Goal: Find specific fact

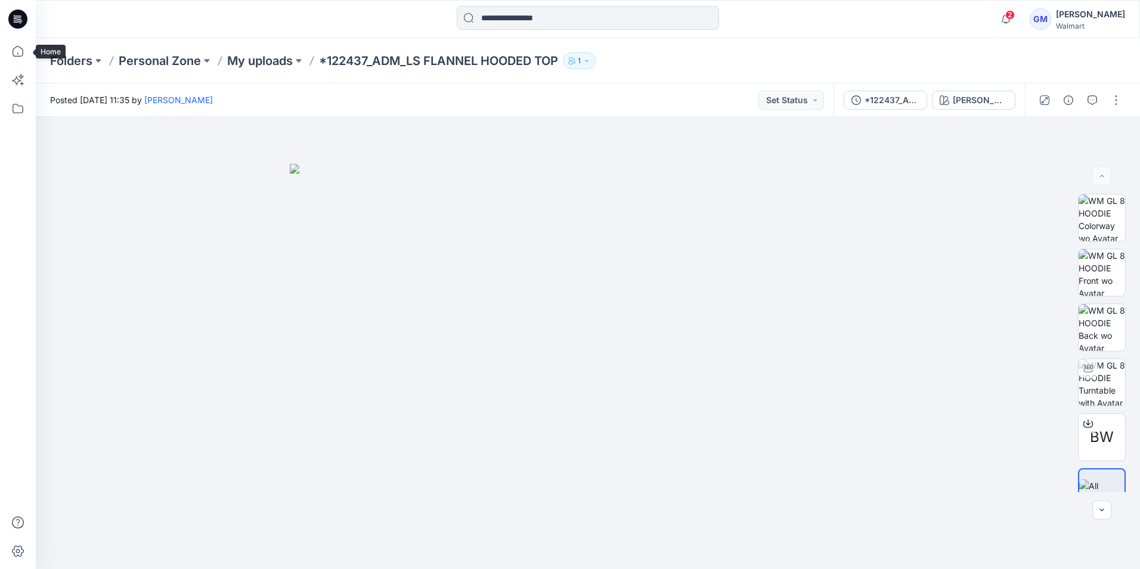
click at [20, 19] on icon at bounding box center [19, 19] width 5 height 1
click at [26, 21] on icon at bounding box center [17, 19] width 19 height 19
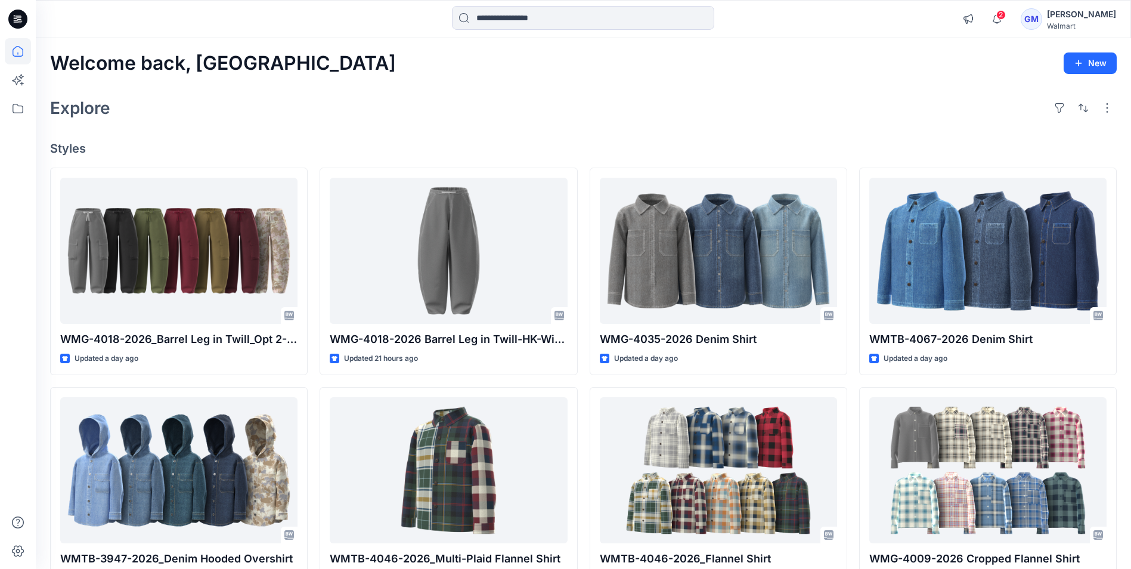
click at [22, 20] on icon at bounding box center [17, 19] width 19 height 19
click at [509, 17] on input at bounding box center [583, 18] width 262 height 24
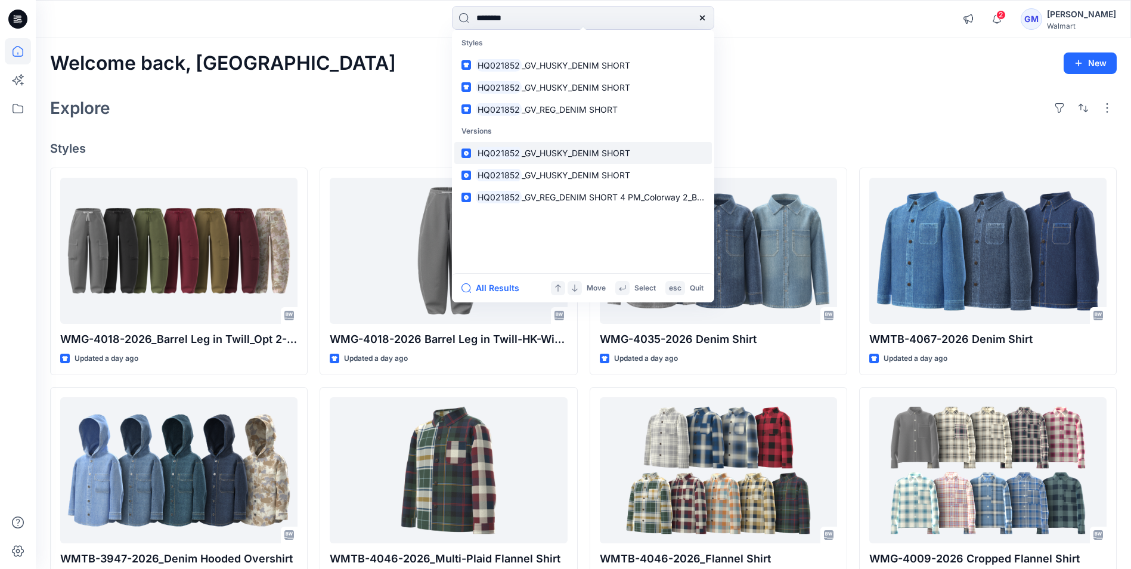
type input "********"
click at [571, 148] on span "_GV_HUSKY_DENIM SHORT" at bounding box center [576, 153] width 109 height 10
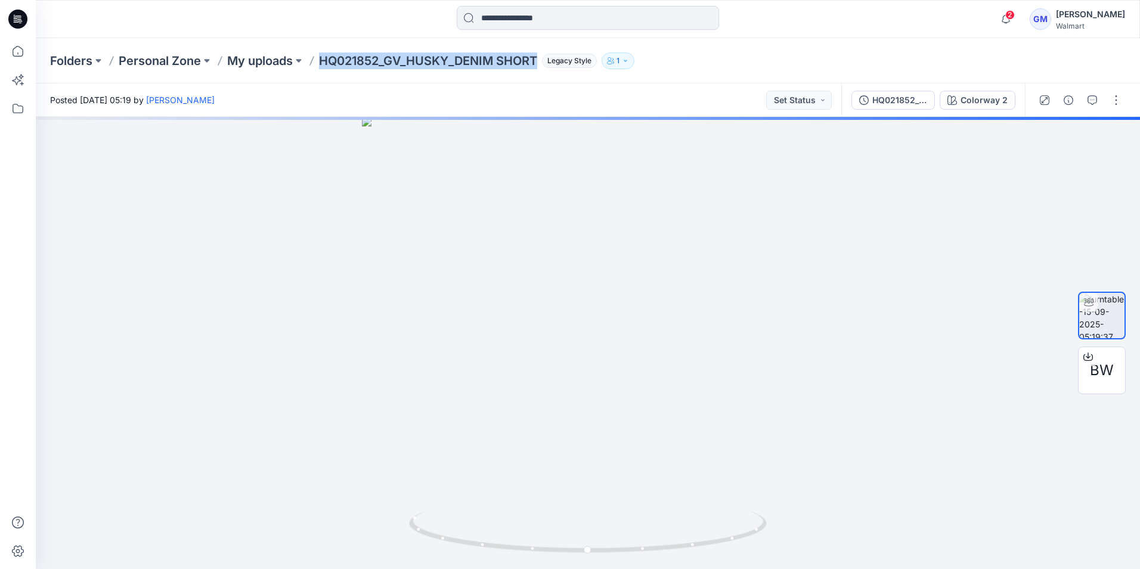
drag, startPoint x: 319, startPoint y: 63, endPoint x: 542, endPoint y: 60, distance: 223.0
click at [542, 60] on div "Folders Personal Zone My uploads HQ021852_GV_HUSKY_DENIM SHORT Legacy Style 1" at bounding box center [541, 60] width 983 height 17
copy p "HQ021852_GV_HUSKY_DENIM SHORT"
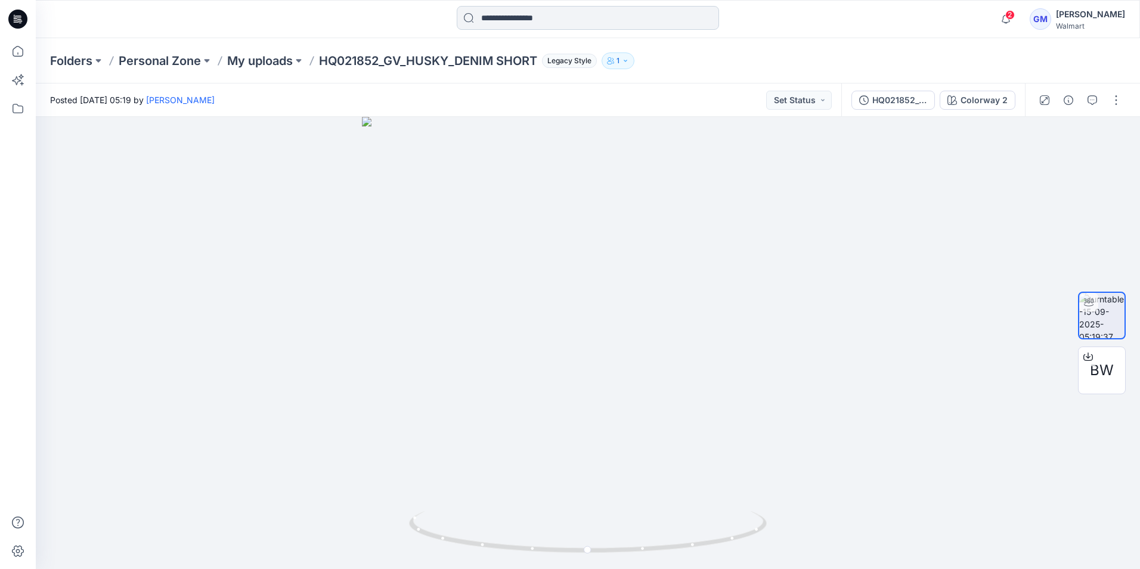
click at [484, 22] on input at bounding box center [588, 18] width 262 height 24
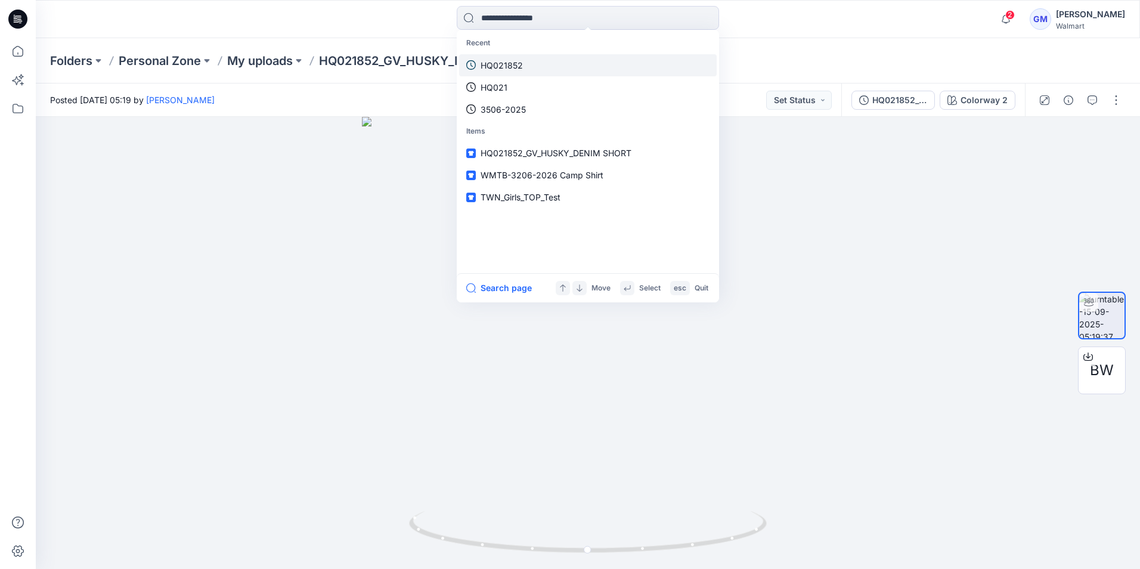
click at [498, 61] on p "HQ021852" at bounding box center [502, 65] width 42 height 13
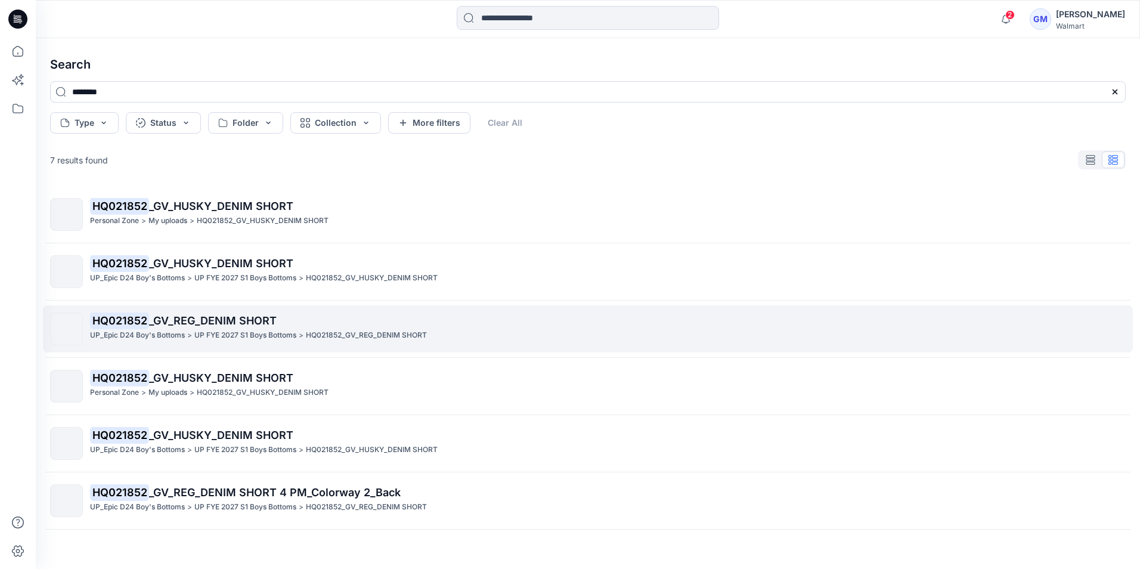
click at [244, 323] on span "_GV_REG_DENIM SHORT" at bounding box center [213, 320] width 128 height 13
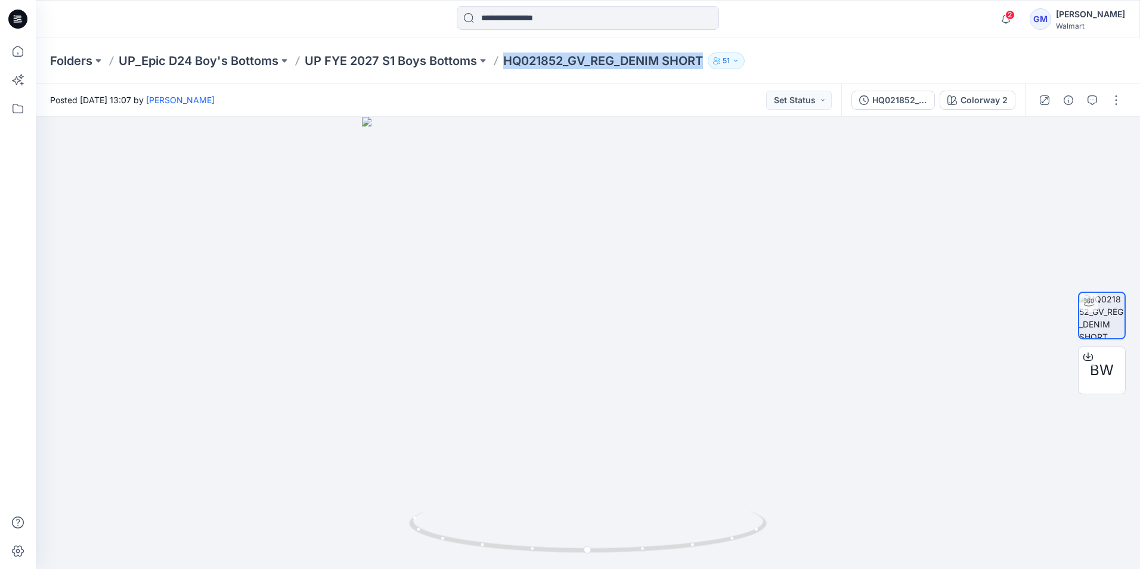
drag, startPoint x: 503, startPoint y: 67, endPoint x: 710, endPoint y: 76, distance: 207.1
click at [710, 76] on div "Folders UP_Epic D24 Boy's Bottoms UP FYE 2027 S1 Boys Bottoms HQ021852_GV_REG_D…" at bounding box center [588, 60] width 1104 height 45
copy div "HQ021852_GV_REG_DENIM SHORT 51"
drag, startPoint x: 503, startPoint y: 62, endPoint x: 705, endPoint y: 63, distance: 202.2
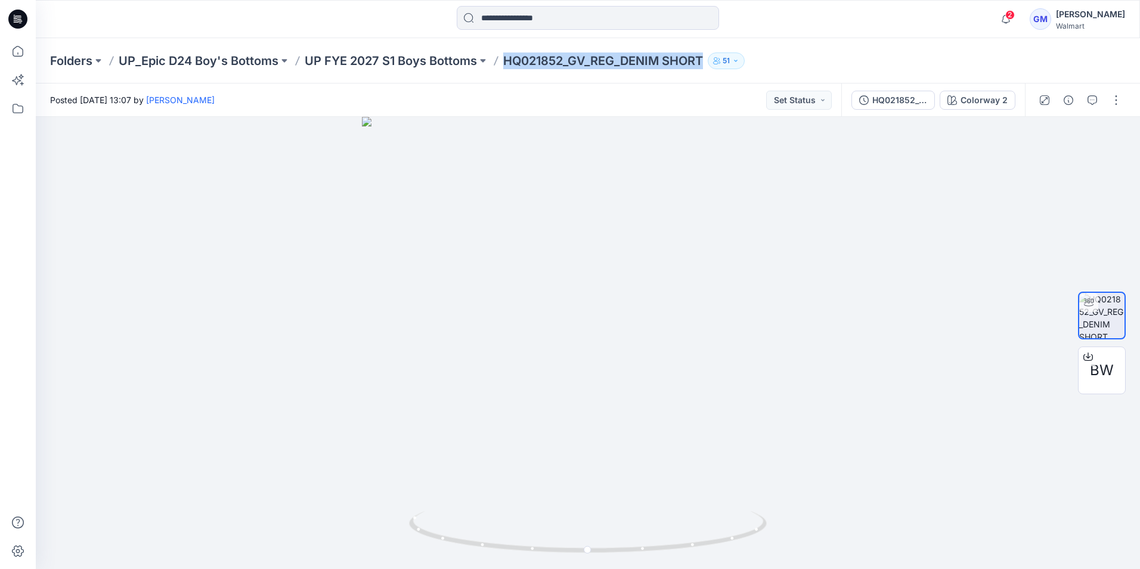
click at [705, 63] on div "Folders UP_Epic D24 Boy's Bottoms UP FYE 2027 S1 Boys Bottoms HQ021852_GV_REG_D…" at bounding box center [541, 60] width 983 height 17
copy p "HQ021852_GV_REG_DENIM SHORT"
click at [713, 73] on div "Folders UP_Epic D24 Boy's Bottoms UP FYE 2027 S1 Boys Bottoms HQ021852_GV_REG_D…" at bounding box center [588, 60] width 1104 height 45
